Goal: Register for event/course

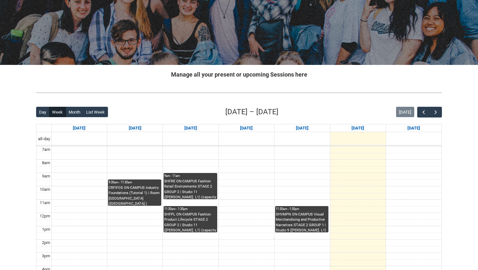
scroll to position [67, 0]
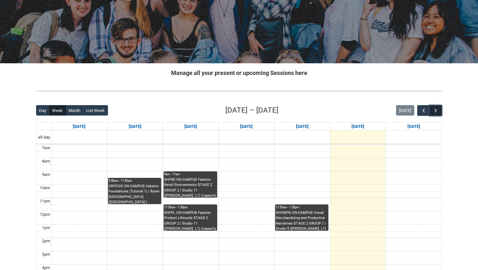
click at [437, 112] on span "button" at bounding box center [435, 111] width 7 height 7
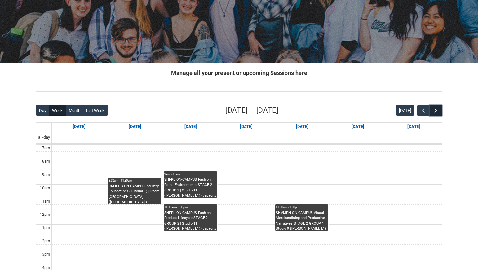
click at [437, 111] on span "button" at bounding box center [435, 111] width 7 height 7
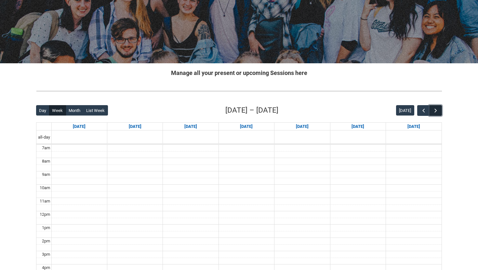
click at [437, 111] on span "button" at bounding box center [435, 111] width 7 height 7
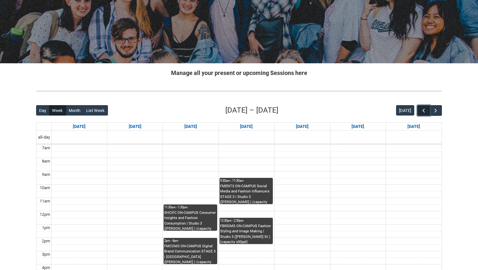
click at [424, 110] on span "button" at bounding box center [423, 111] width 7 height 7
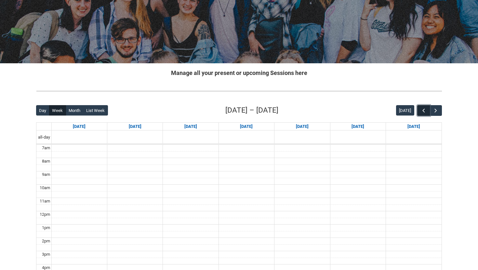
click at [421, 110] on span "button" at bounding box center [423, 111] width 7 height 7
click at [423, 112] on span "button" at bounding box center [423, 111] width 7 height 7
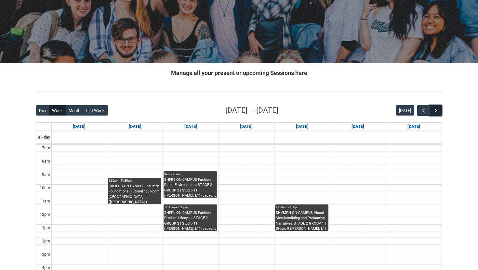
click at [436, 113] on span "button" at bounding box center [435, 111] width 7 height 7
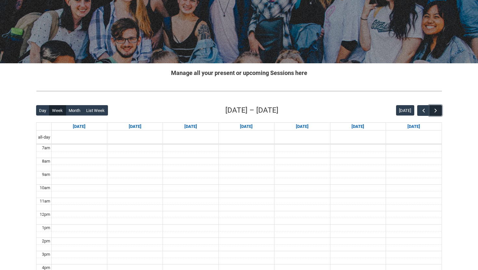
click at [436, 113] on span "button" at bounding box center [435, 111] width 7 height 7
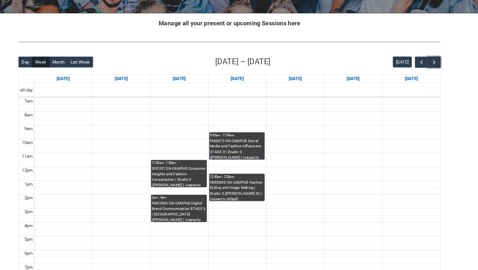
scroll to position [113, 0]
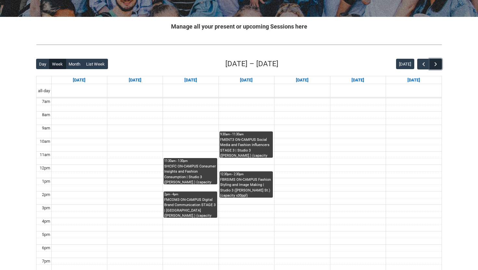
click at [434, 65] on span "button" at bounding box center [435, 64] width 7 height 7
click at [422, 64] on span "button" at bounding box center [423, 64] width 7 height 7
click at [432, 63] on span "button" at bounding box center [435, 64] width 7 height 7
click at [435, 66] on span "button" at bounding box center [435, 64] width 7 height 7
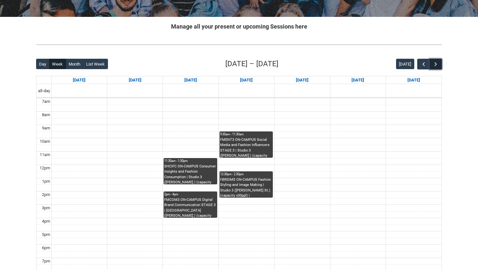
click at [435, 66] on span "button" at bounding box center [435, 64] width 7 height 7
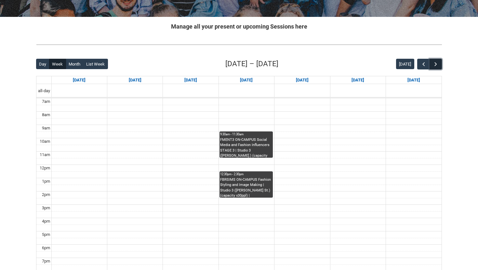
click at [435, 66] on span "button" at bounding box center [435, 64] width 7 height 7
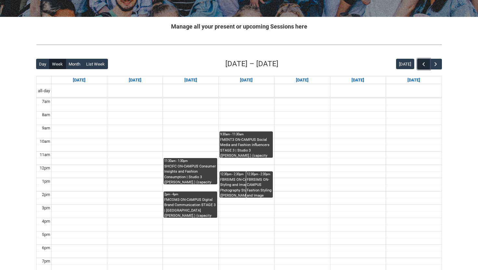
click at [423, 65] on span "button" at bounding box center [423, 64] width 7 height 7
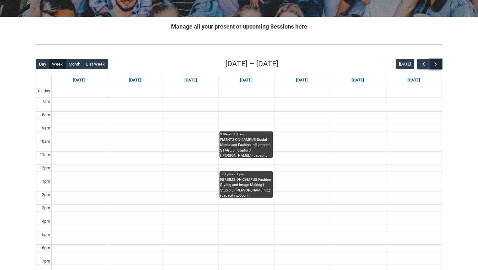
click at [435, 65] on span "button" at bounding box center [435, 64] width 7 height 7
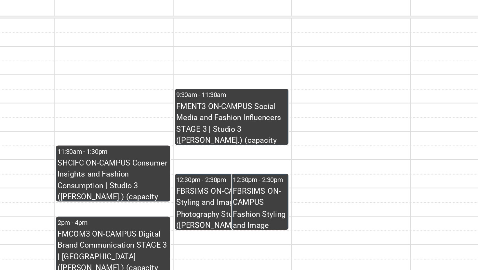
click at [234, 188] on div "FBRSIMS ON-CAMPUS Fashion Styling and Image Making | Photography Studio ([PERSO…" at bounding box center [246, 187] width 52 height 20
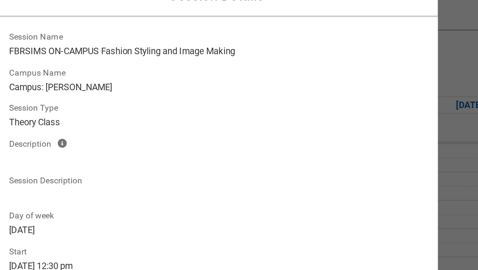
scroll to position [103, 0]
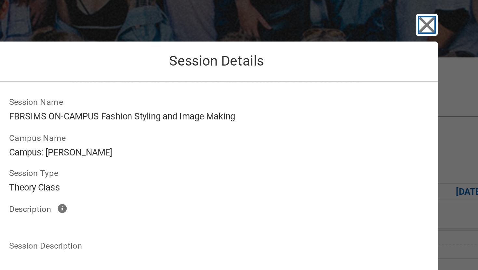
click at [337, 13] on icon "button" at bounding box center [337, 11] width 7 height 7
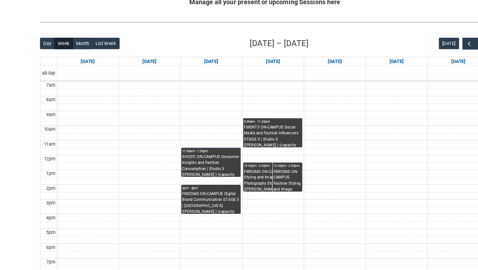
scroll to position [111, 0]
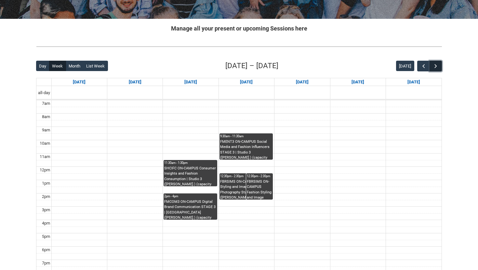
click at [437, 65] on span "button" at bounding box center [435, 66] width 7 height 7
click at [436, 65] on span "button" at bounding box center [435, 66] width 7 height 7
click at [435, 66] on span "button" at bounding box center [435, 66] width 7 height 7
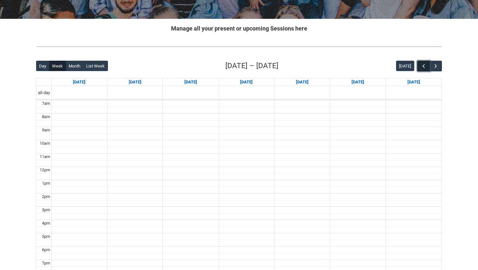
click at [422, 66] on span "button" at bounding box center [423, 66] width 7 height 7
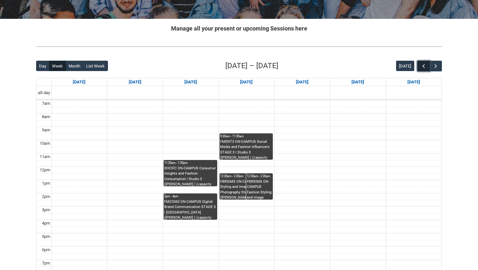
click at [422, 66] on span "button" at bounding box center [423, 66] width 7 height 7
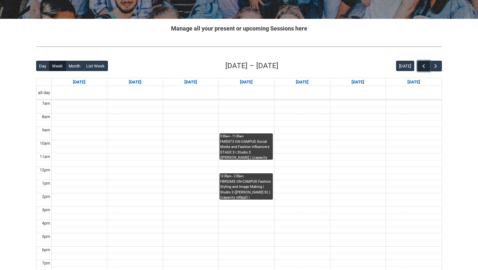
click at [422, 66] on span "button" at bounding box center [423, 66] width 7 height 7
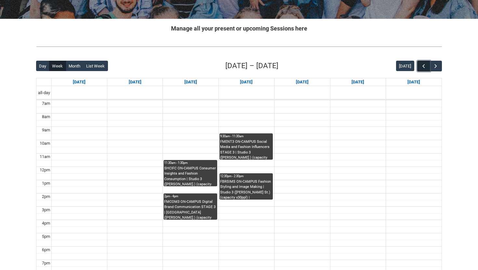
click at [422, 66] on span "button" at bounding box center [423, 66] width 7 height 7
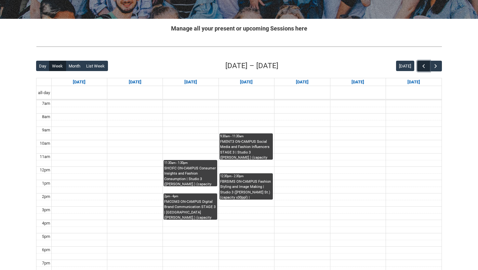
click at [422, 66] on span "button" at bounding box center [423, 66] width 7 height 7
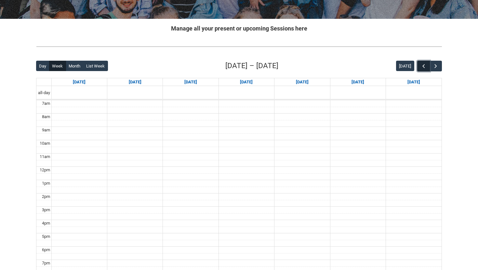
click at [422, 67] on span "button" at bounding box center [423, 66] width 7 height 7
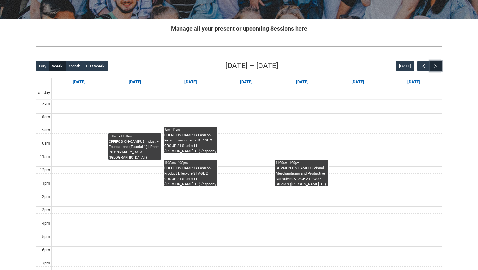
click at [439, 64] on button "button" at bounding box center [435, 66] width 12 height 11
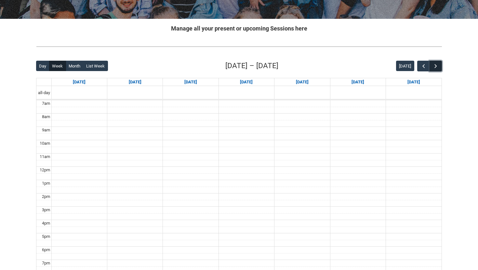
click at [439, 64] on button "button" at bounding box center [435, 66] width 12 height 11
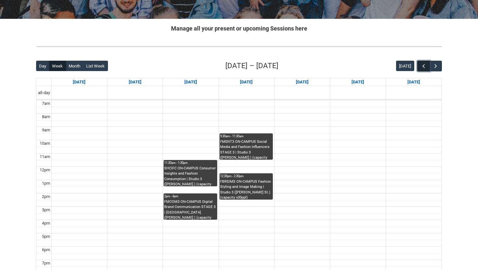
click at [419, 65] on button "button" at bounding box center [423, 66] width 12 height 11
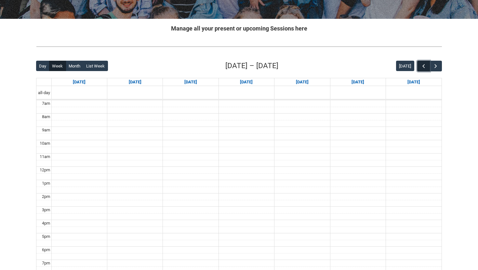
click at [419, 65] on button "button" at bounding box center [423, 66] width 12 height 11
click at [433, 66] on span "button" at bounding box center [435, 66] width 7 height 7
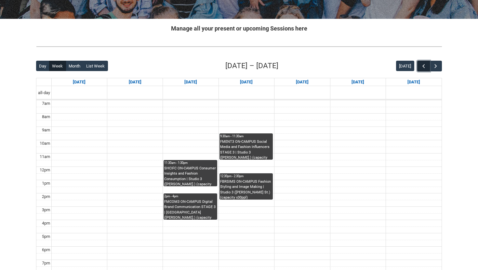
click at [424, 69] on button "button" at bounding box center [423, 66] width 12 height 11
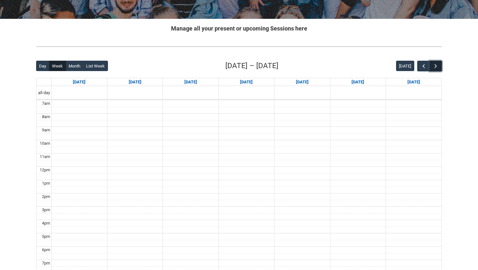
click at [435, 70] on button "button" at bounding box center [435, 66] width 12 height 11
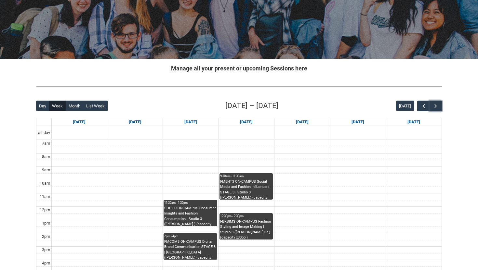
scroll to position [73, 0]
